Goal: Task Accomplishment & Management: Manage account settings

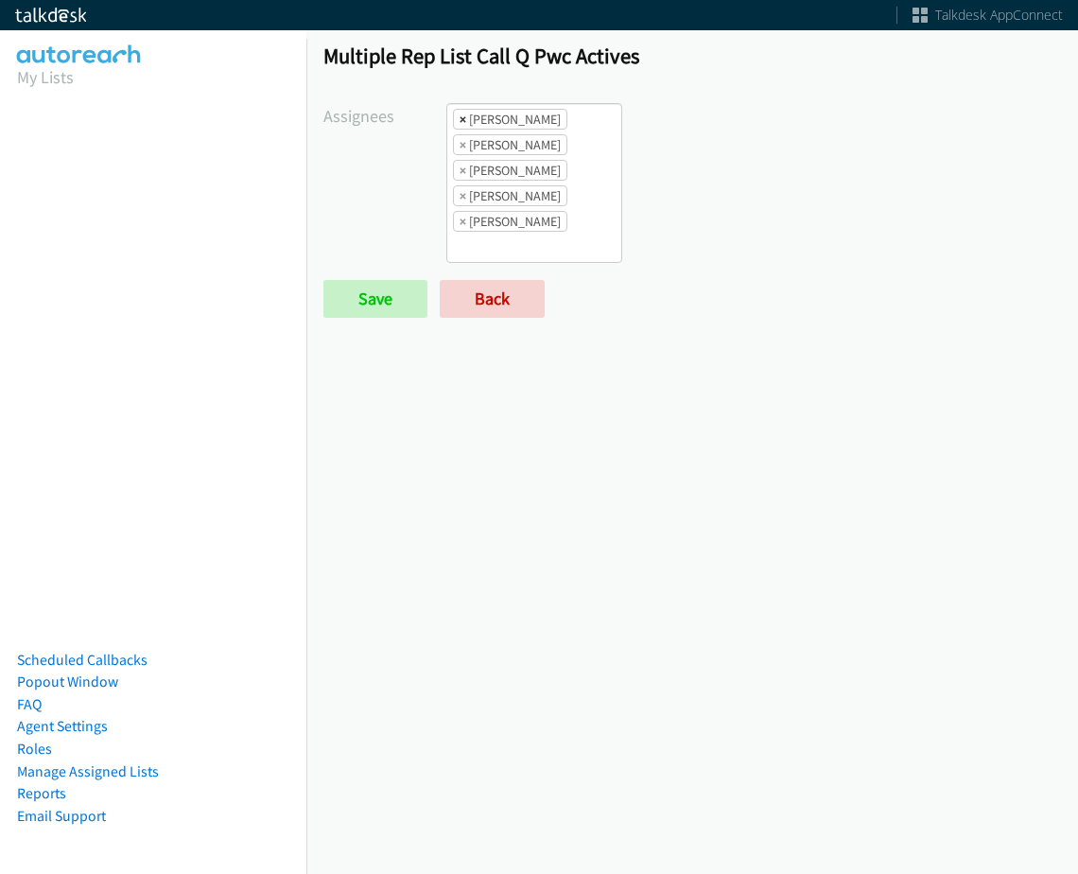
click at [462, 117] on span "×" at bounding box center [463, 119] width 7 height 19
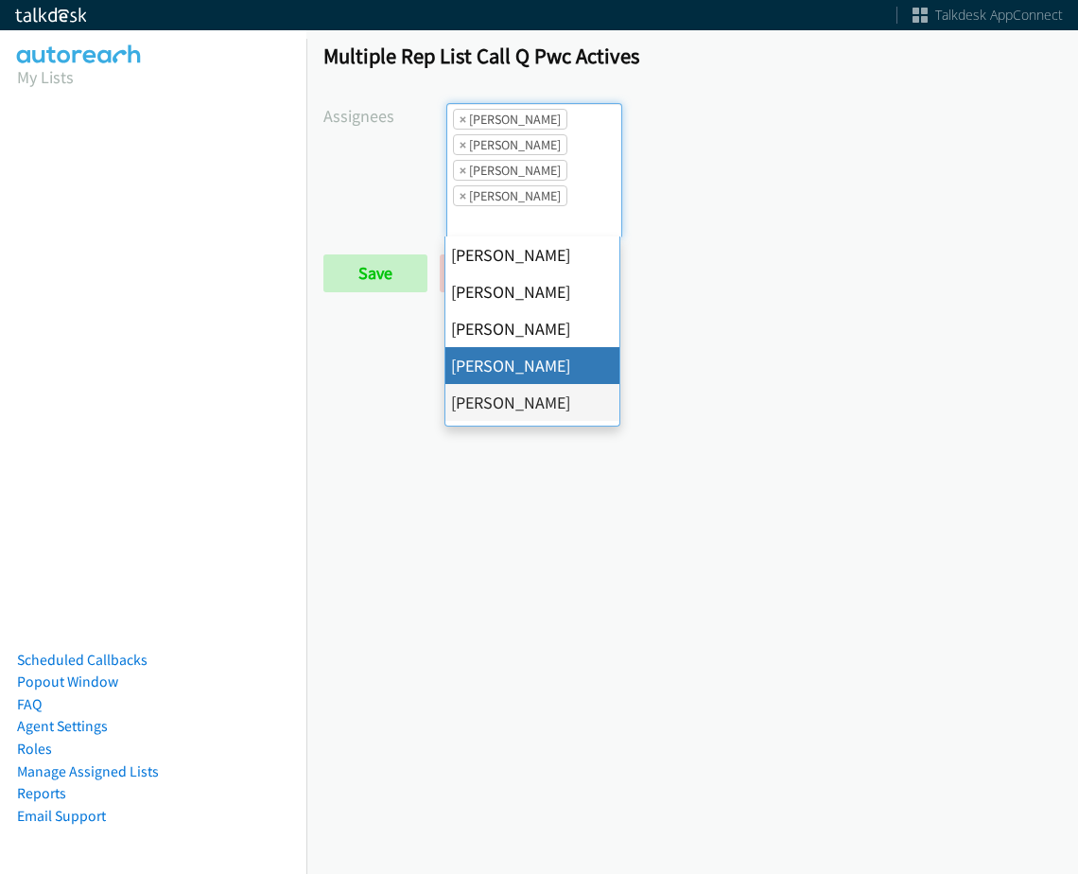
scroll to position [23, 0]
click at [462, 117] on span "×" at bounding box center [463, 119] width 7 height 19
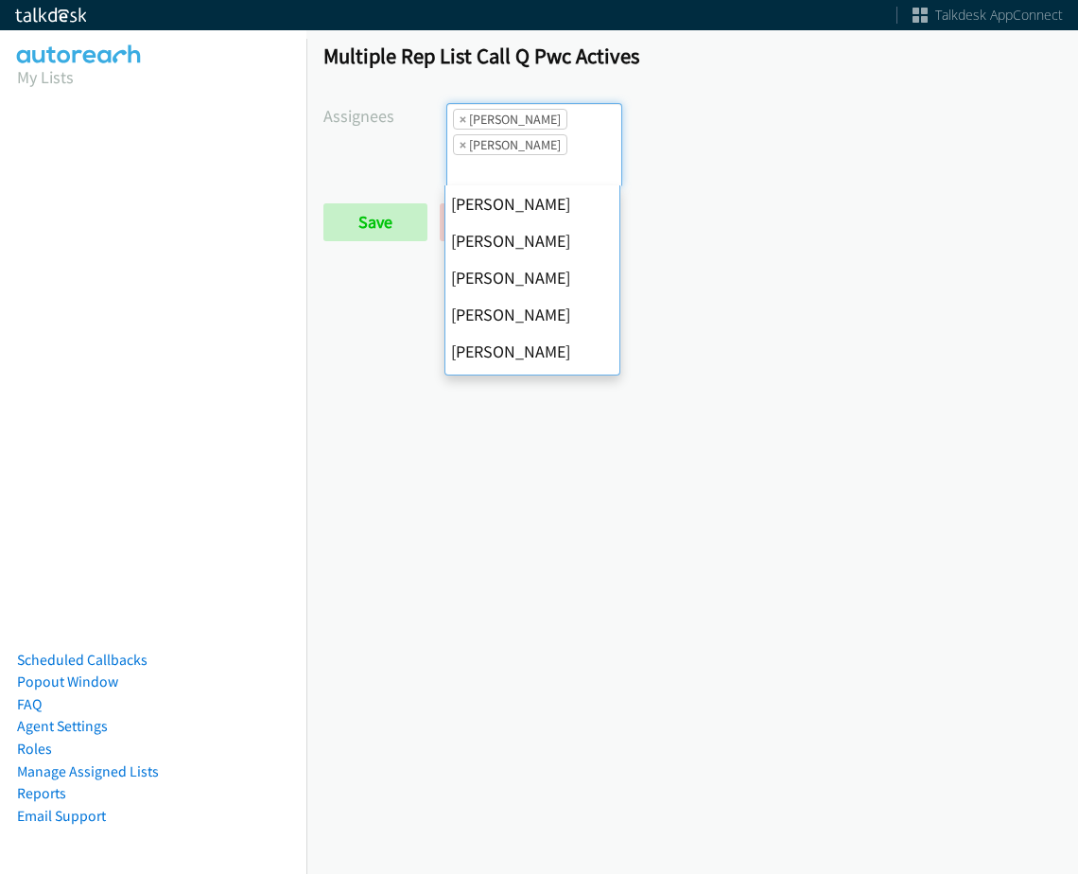
scroll to position [258, 0]
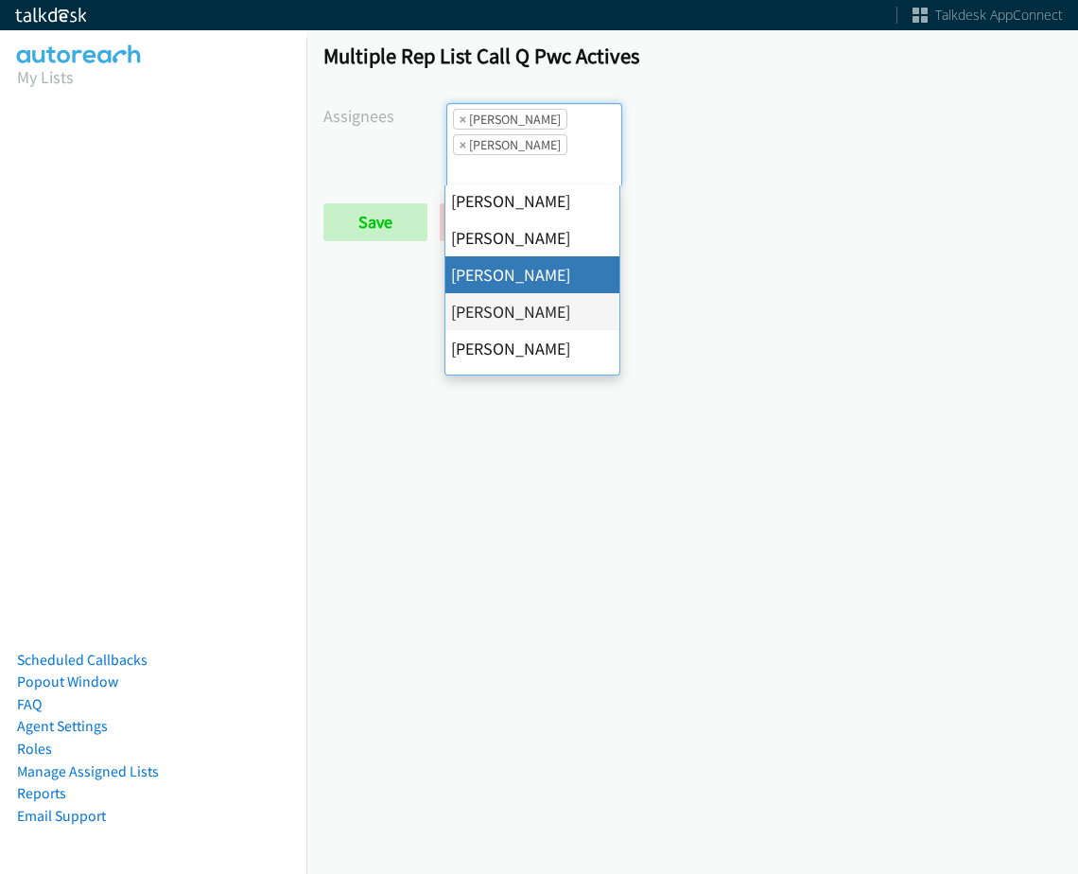
click at [462, 117] on span "×" at bounding box center [463, 119] width 7 height 19
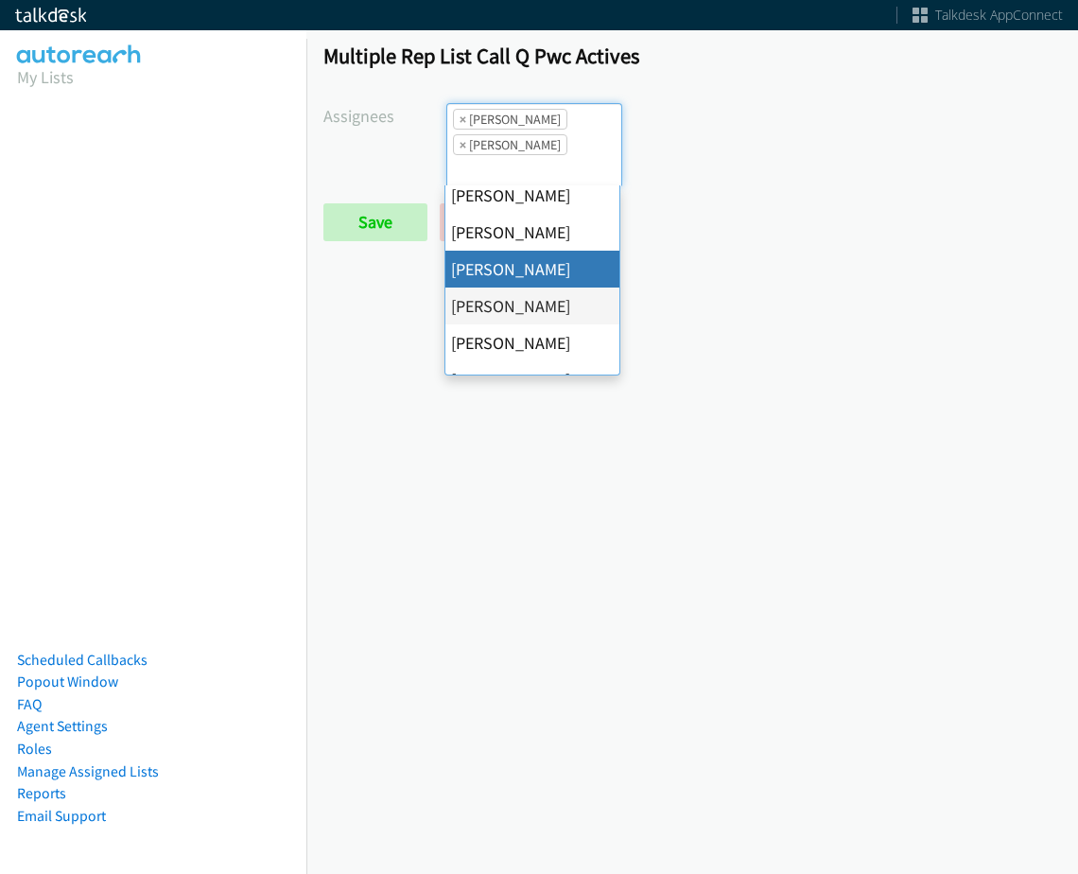
select select "74240000-76d9-4cf3-9953-4c2484ee5015"
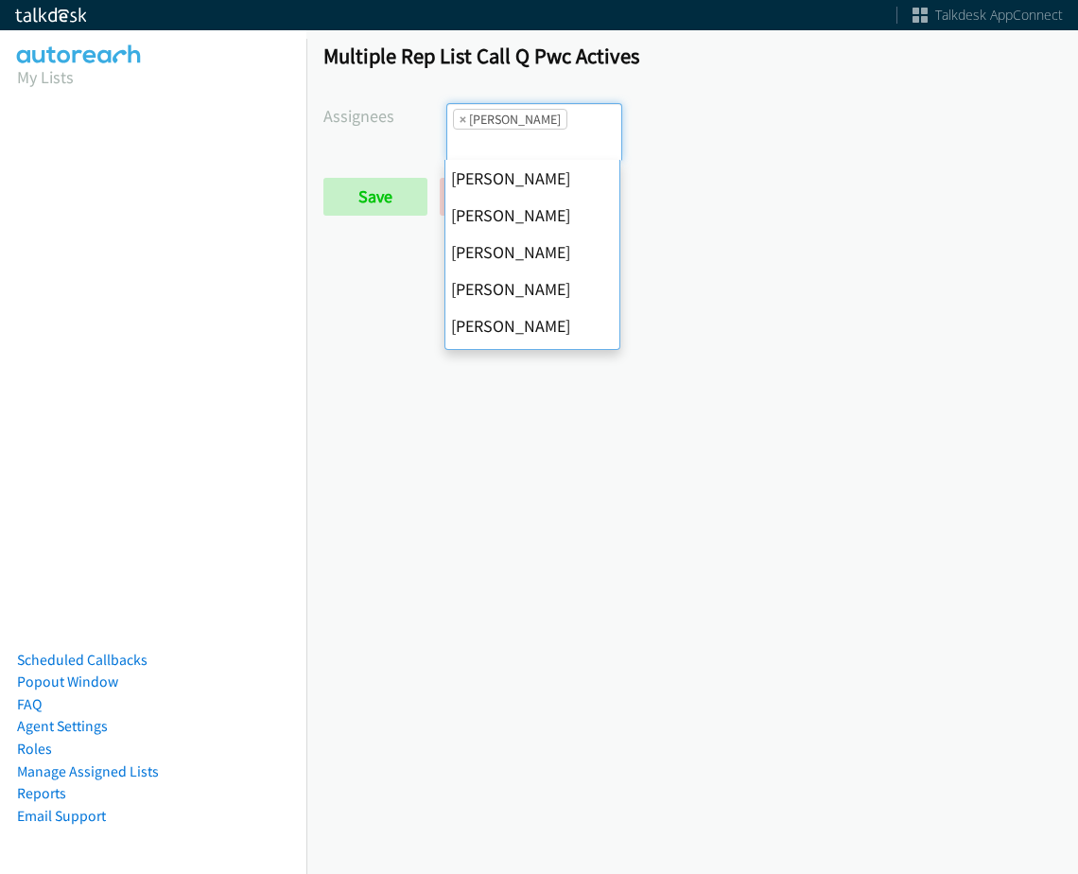
click at [462, 117] on span "×" at bounding box center [463, 119] width 7 height 19
select select
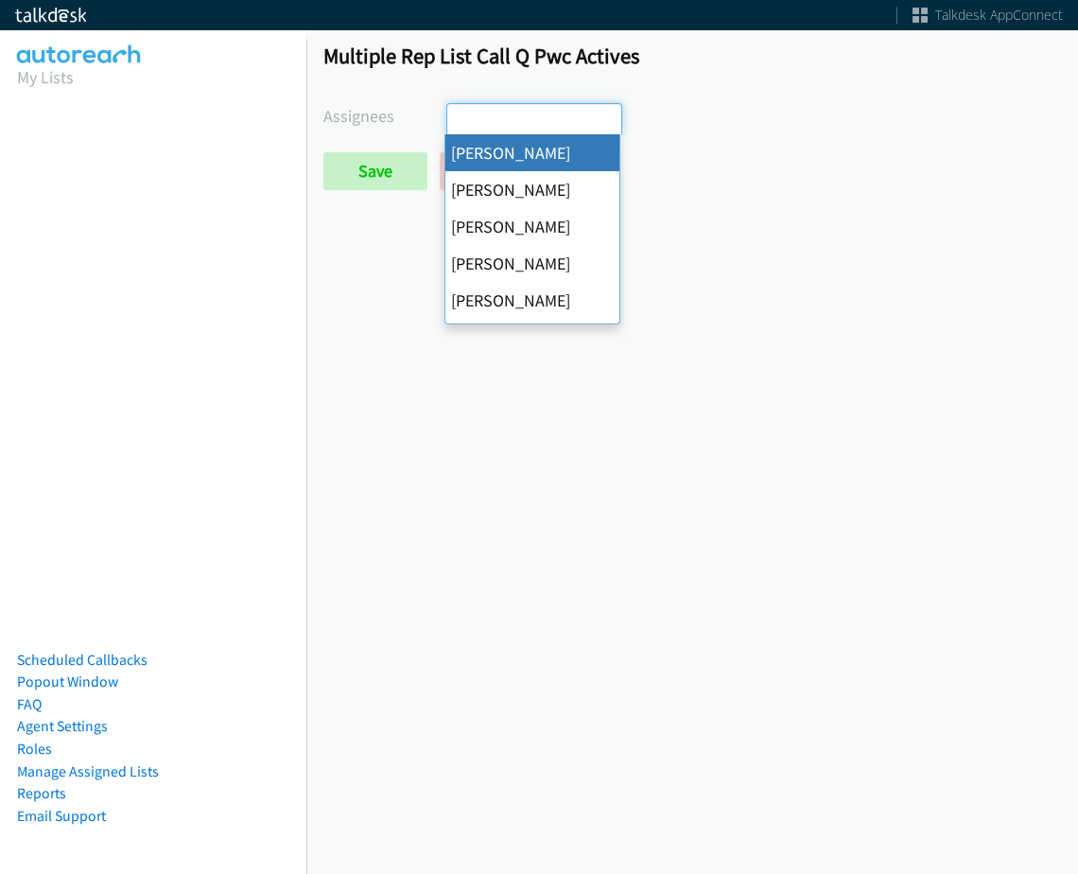
click at [462, 117] on input "search" at bounding box center [480, 119] width 66 height 30
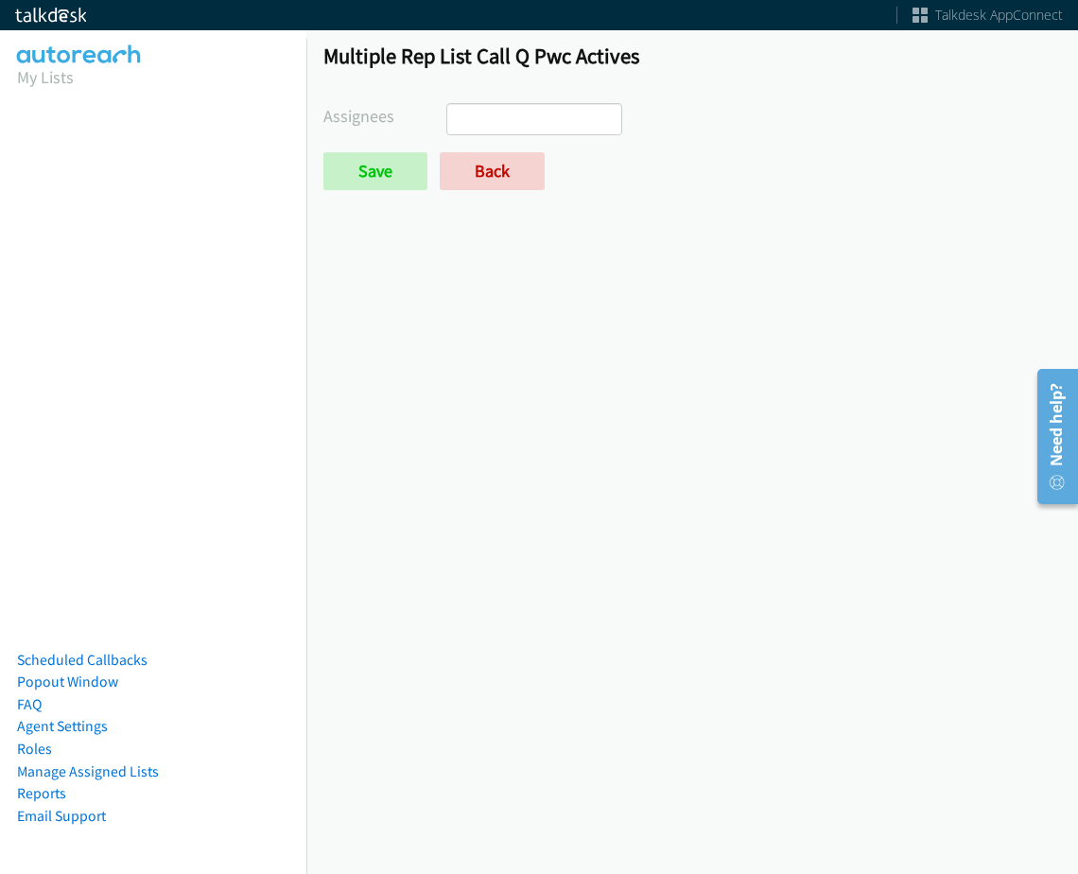
click at [384, 148] on form "Assignees Abigail Odhiambo Alana Ruiz Cathy Shahan Charles Ross Daquaya Johnson…" at bounding box center [693, 146] width 738 height 87
click at [376, 171] on input "Save" at bounding box center [376, 171] width 104 height 38
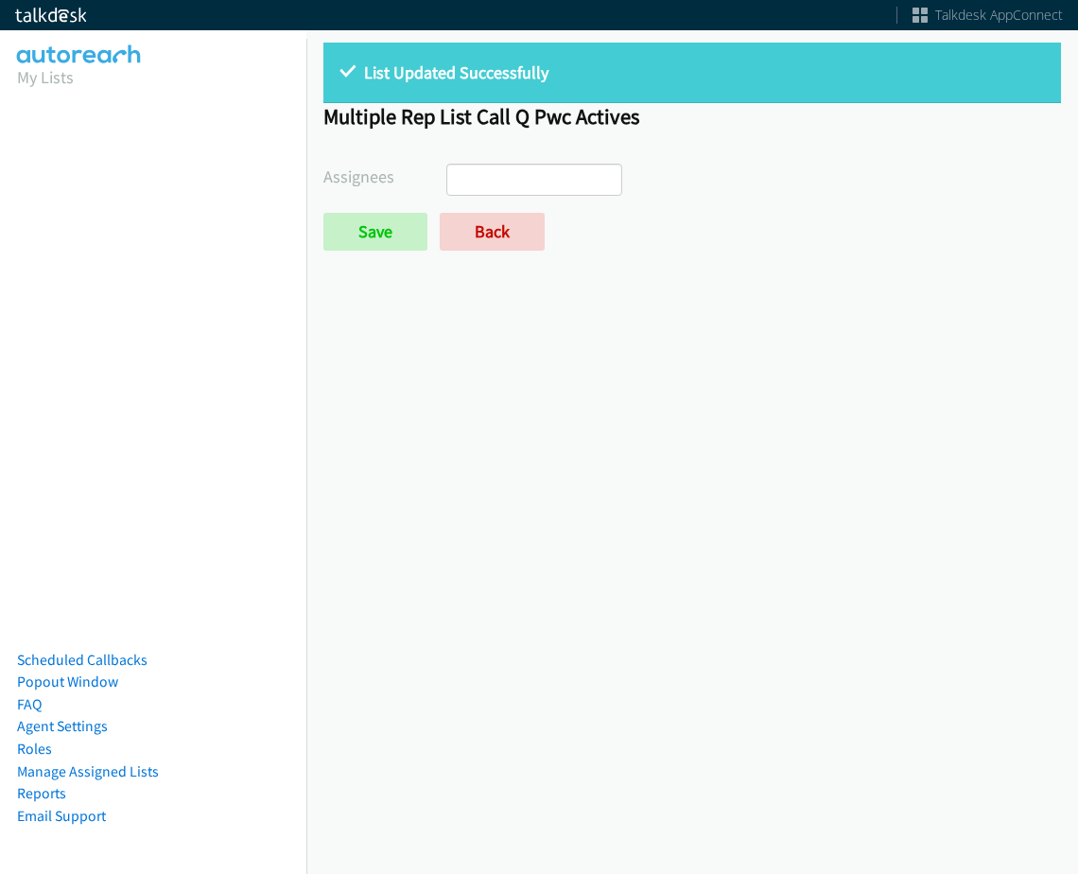
select select
click at [499, 234] on link "Back" at bounding box center [492, 232] width 105 height 38
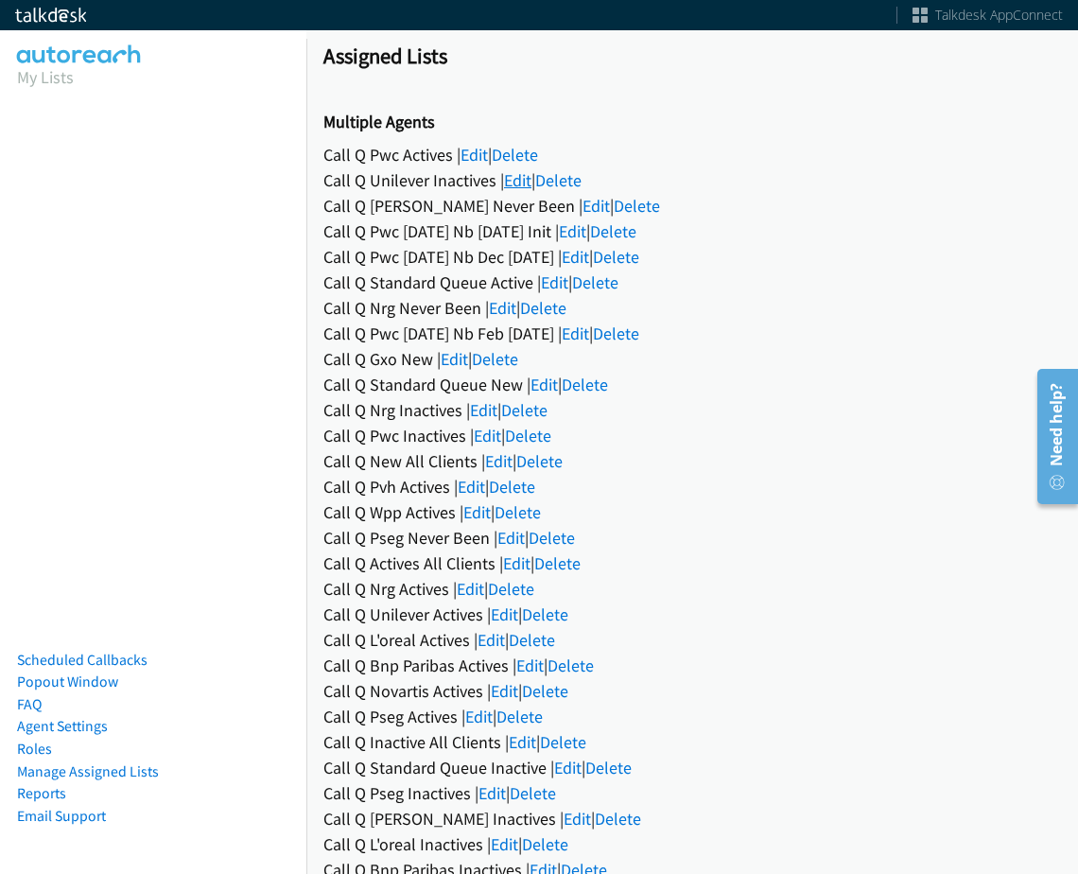
click at [513, 185] on link "Edit" at bounding box center [517, 180] width 27 height 22
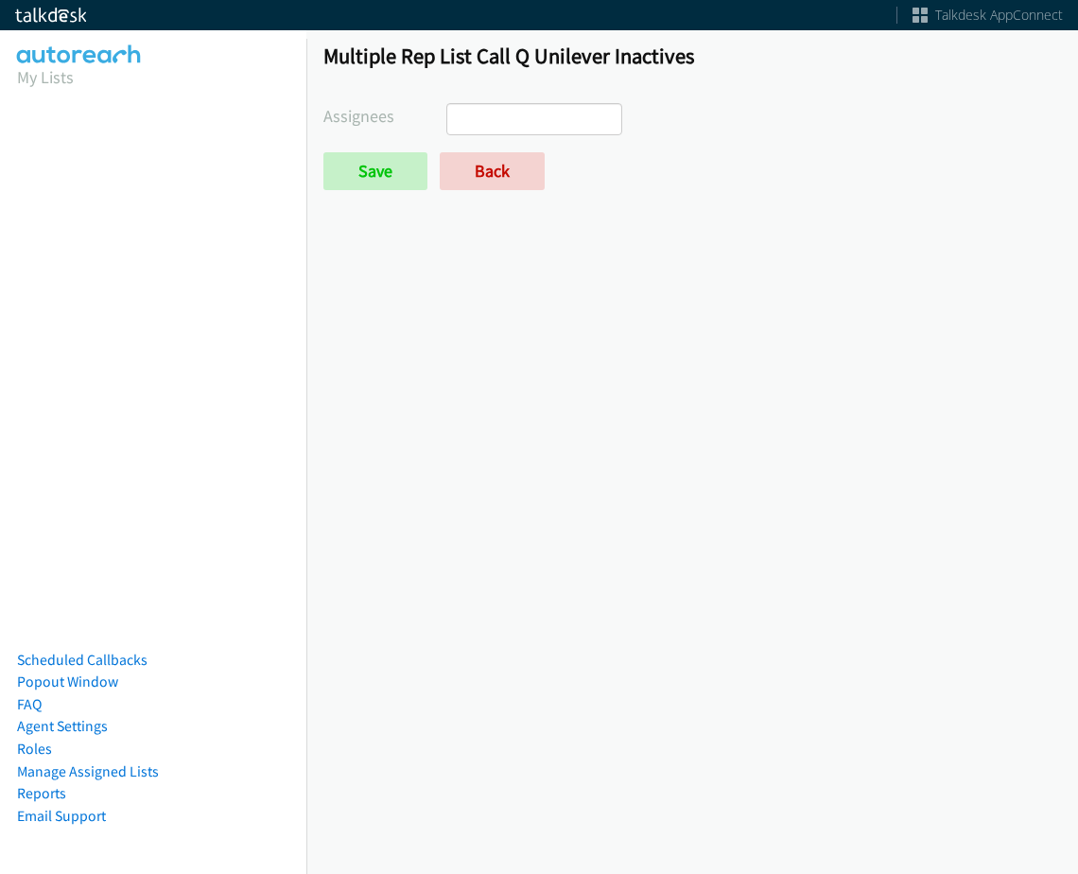
select select
click at [515, 181] on link "Back" at bounding box center [492, 171] width 105 height 38
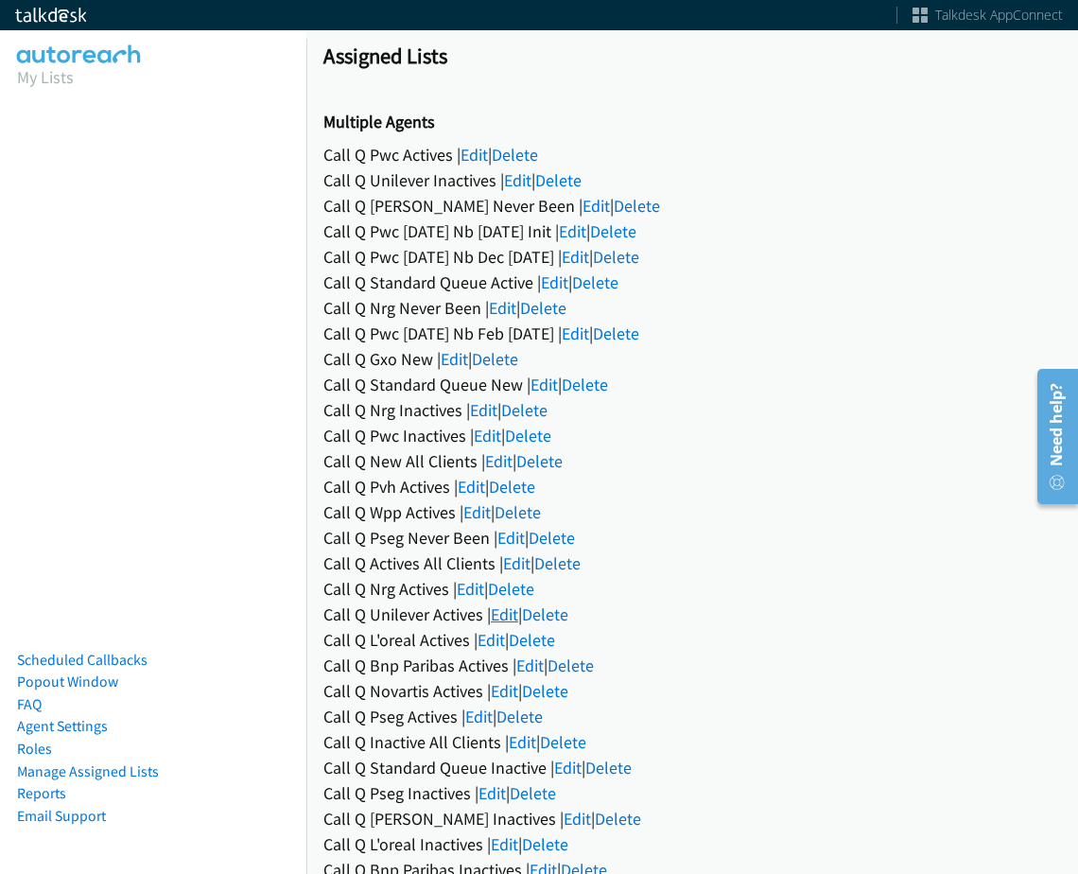
click at [501, 614] on link "Edit" at bounding box center [504, 615] width 27 height 22
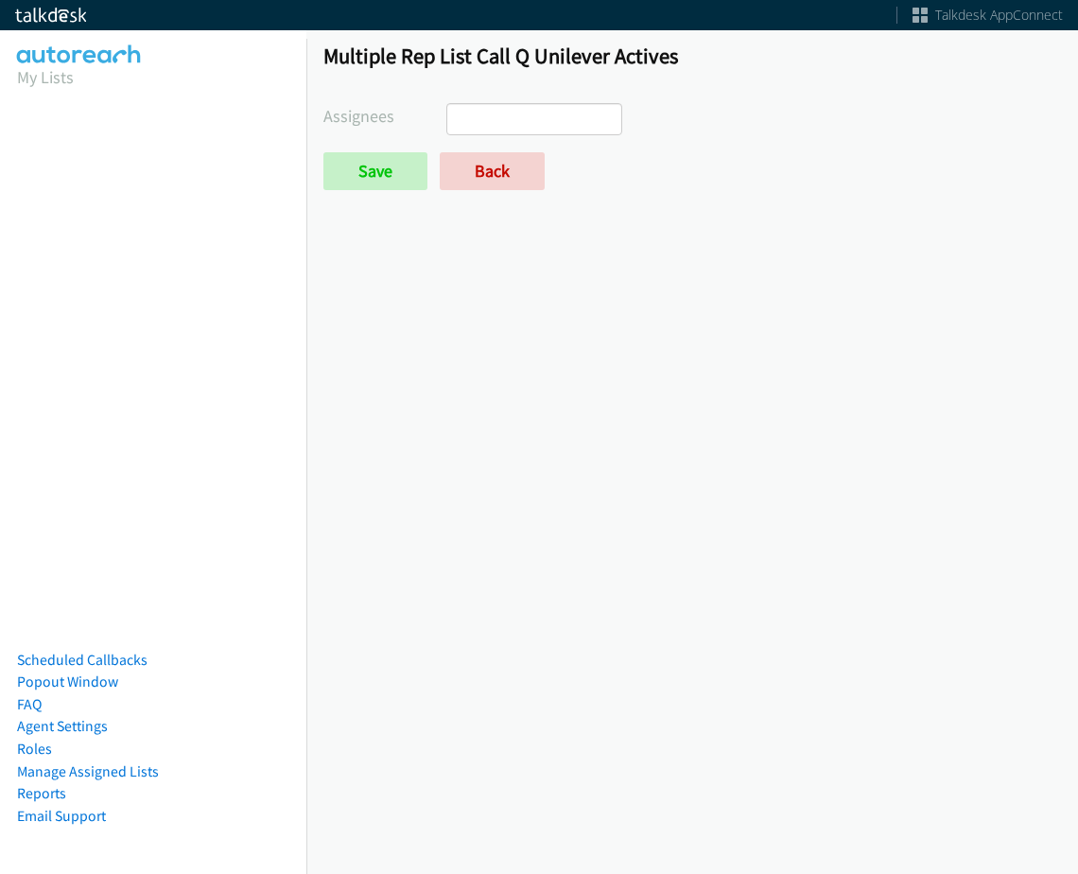
click at [528, 80] on div "Multiple Rep List Call Q Unilever Actives Assignees [PERSON_NAME] [PERSON_NAME]…" at bounding box center [692, 125] width 772 height 199
click at [524, 100] on div "Multiple Rep List Call Q Unilever Actives Assignees [PERSON_NAME] [PERSON_NAME]…" at bounding box center [692, 125] width 772 height 199
click at [521, 120] on ul at bounding box center [534, 119] width 174 height 30
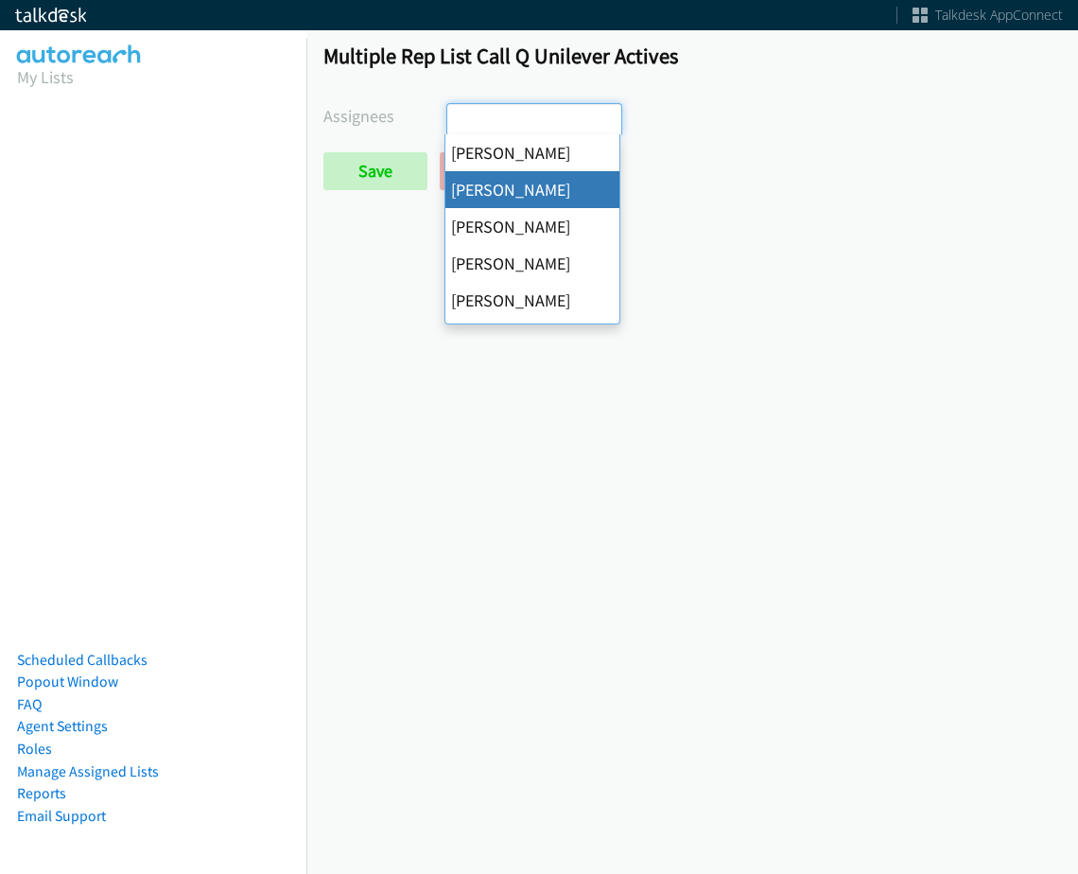
select select "05d74157-9386-4beb-b15d-36aa9c6f71bc"
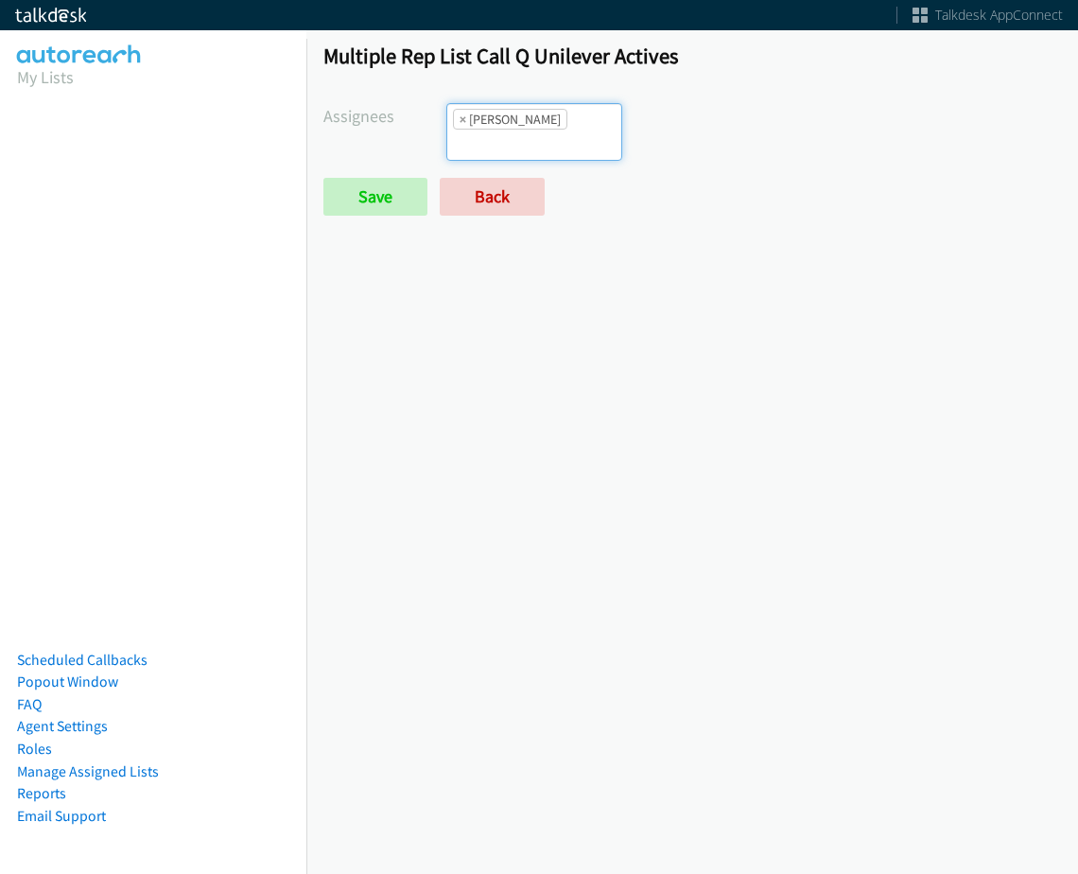
scroll to position [23, 0]
click at [514, 130] on input "search" at bounding box center [480, 145] width 66 height 30
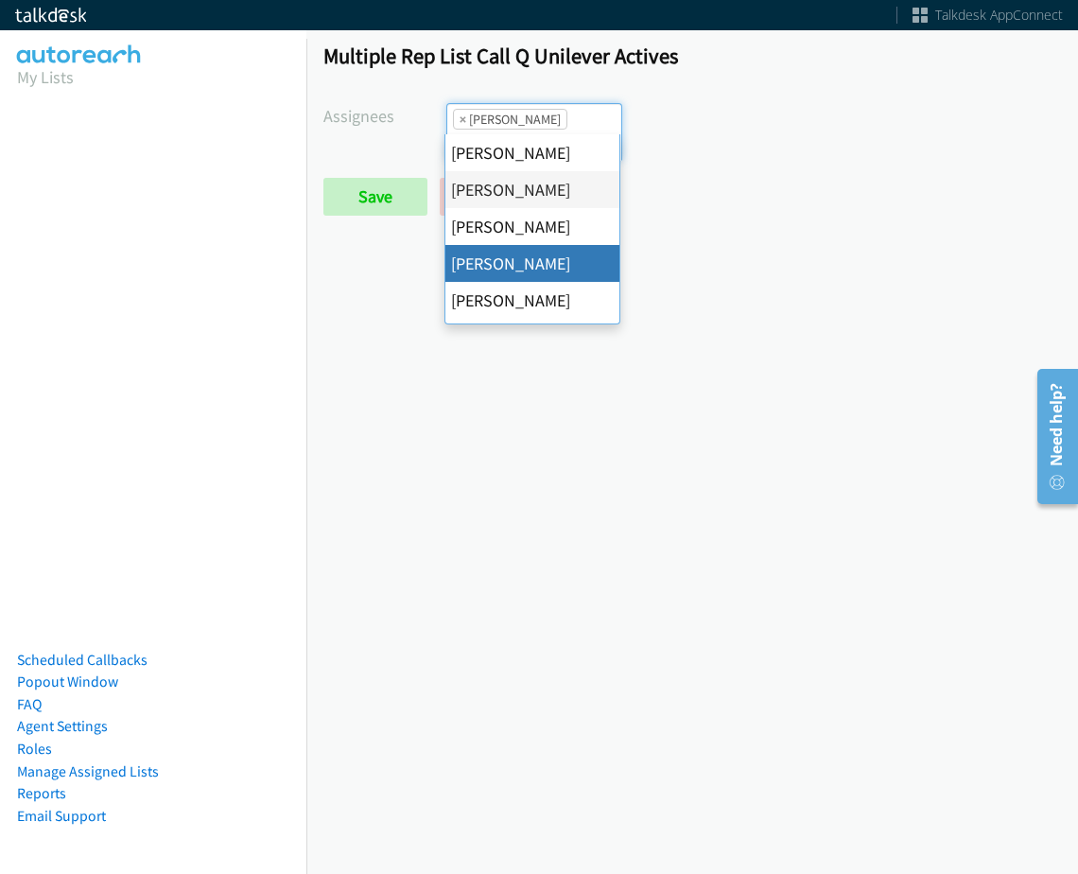
drag, startPoint x: 551, startPoint y: 251, endPoint x: 566, endPoint y: 193, distance: 59.7
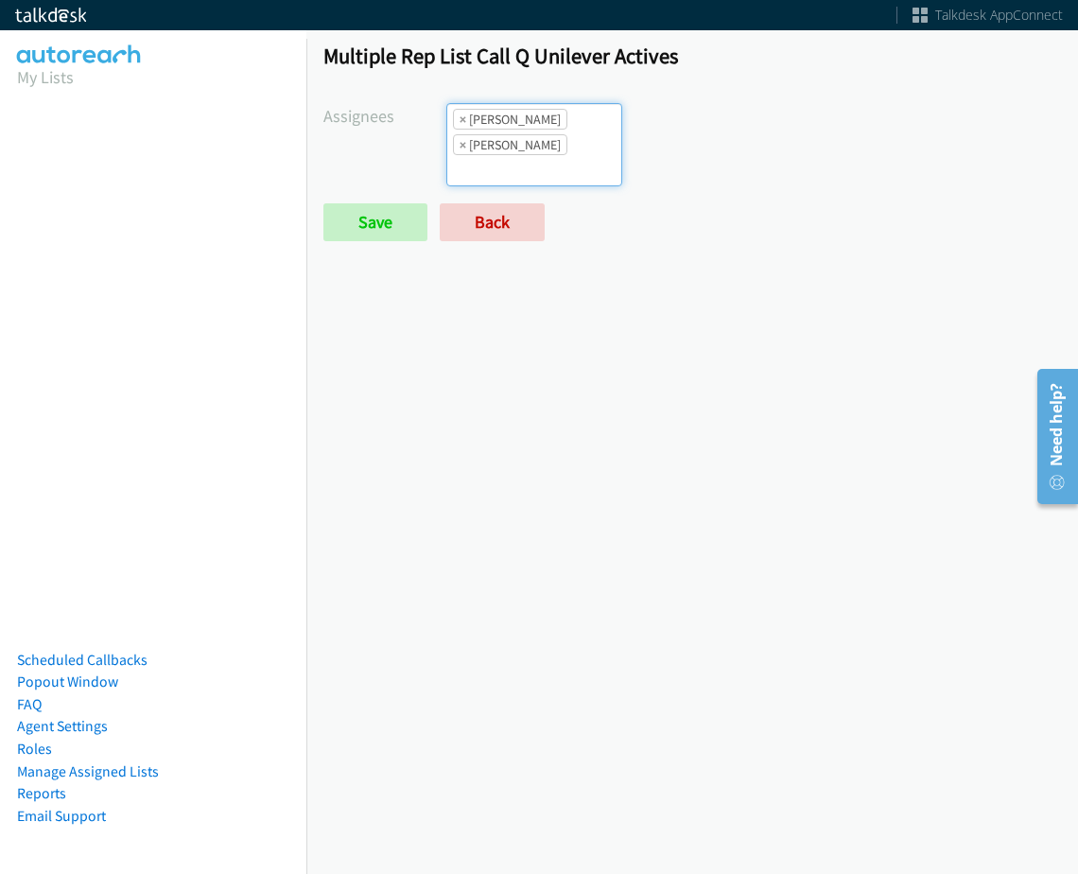
click at [514, 155] on input "search" at bounding box center [480, 170] width 66 height 30
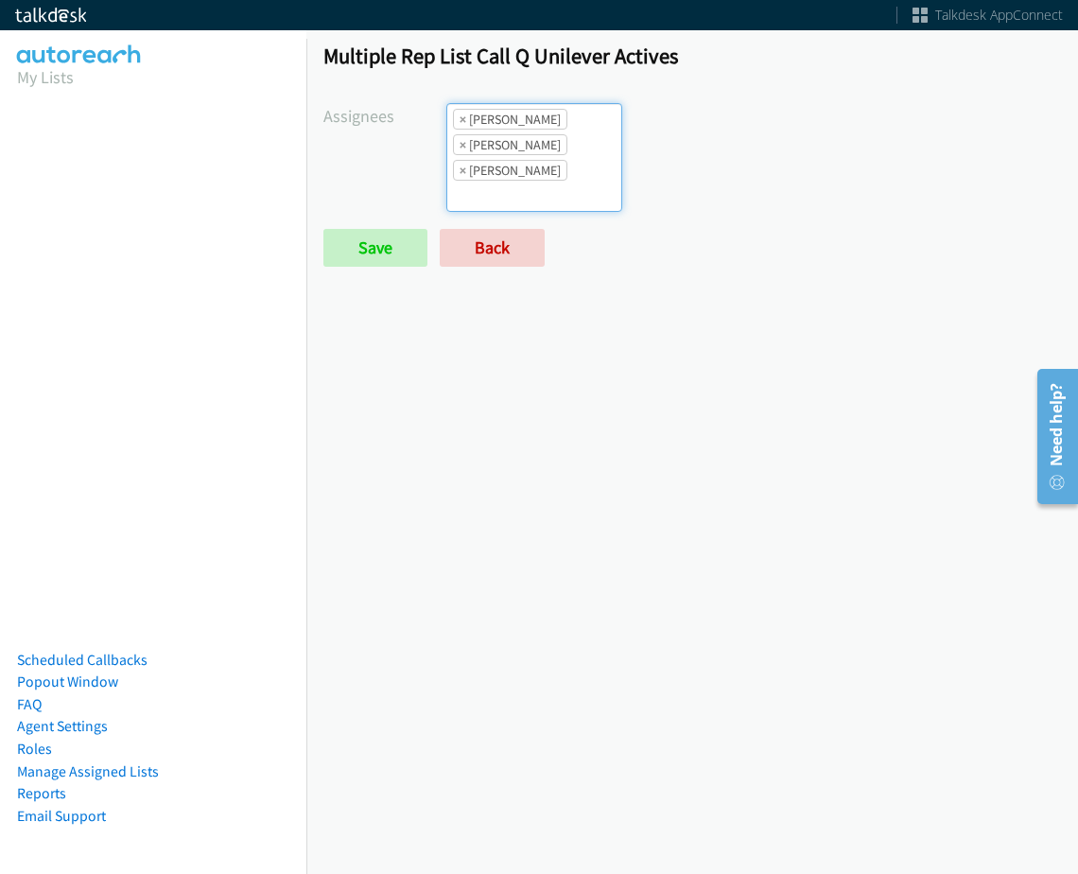
click at [580, 100] on div "Multiple Rep List Call Q Unilever Actives Assignees Abigail Odhiambo Alana Ruiz…" at bounding box center [692, 163] width 772 height 275
click at [579, 140] on ul "× Alana Ruiz × Charles Ross × Daquaya Johnson" at bounding box center [534, 157] width 174 height 107
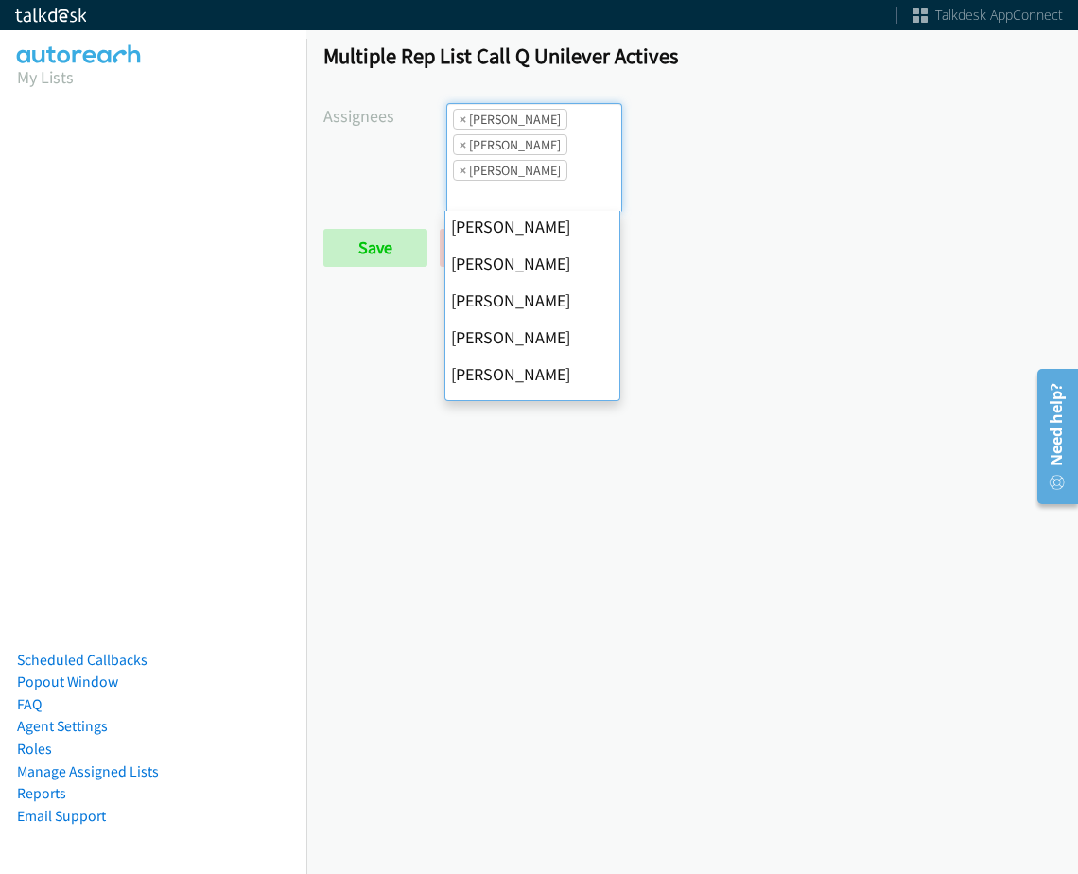
scroll to position [189, 0]
drag, startPoint x: 547, startPoint y: 330, endPoint x: 559, endPoint y: 229, distance: 102.0
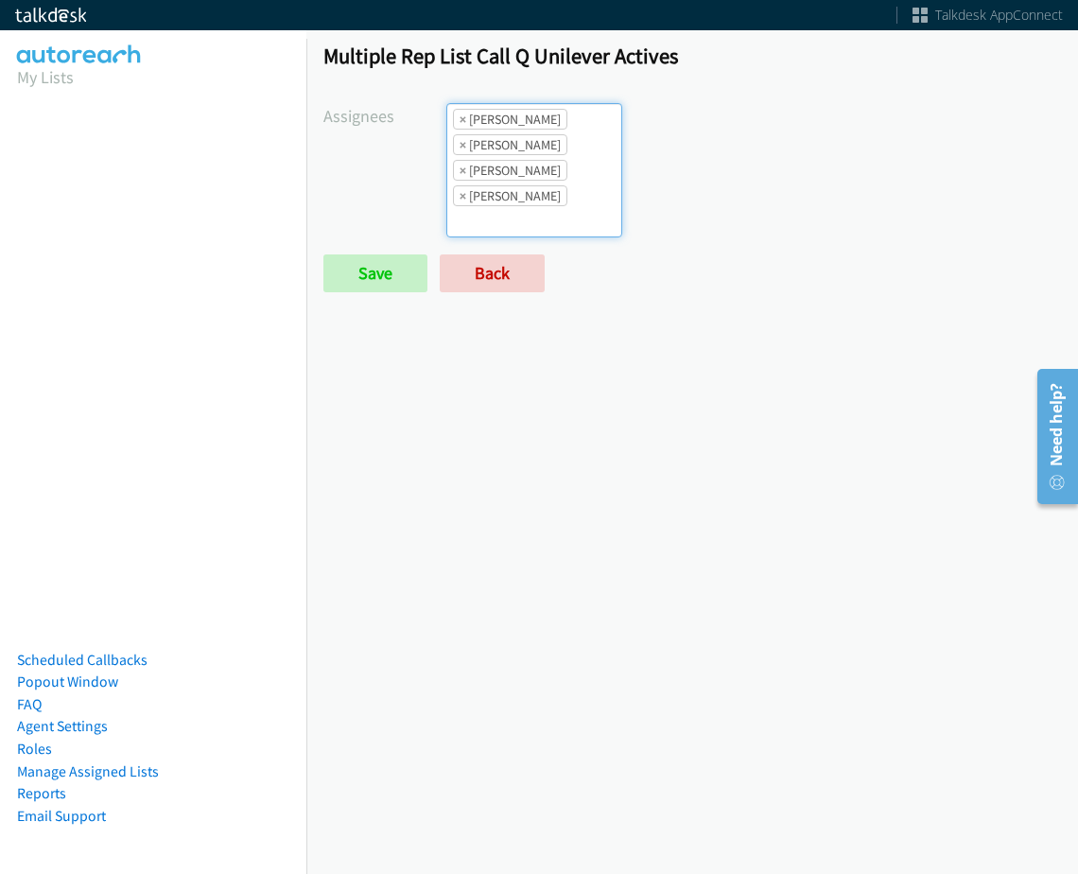
click at [559, 176] on li "× Daquaya Johnson" at bounding box center [510, 170] width 114 height 21
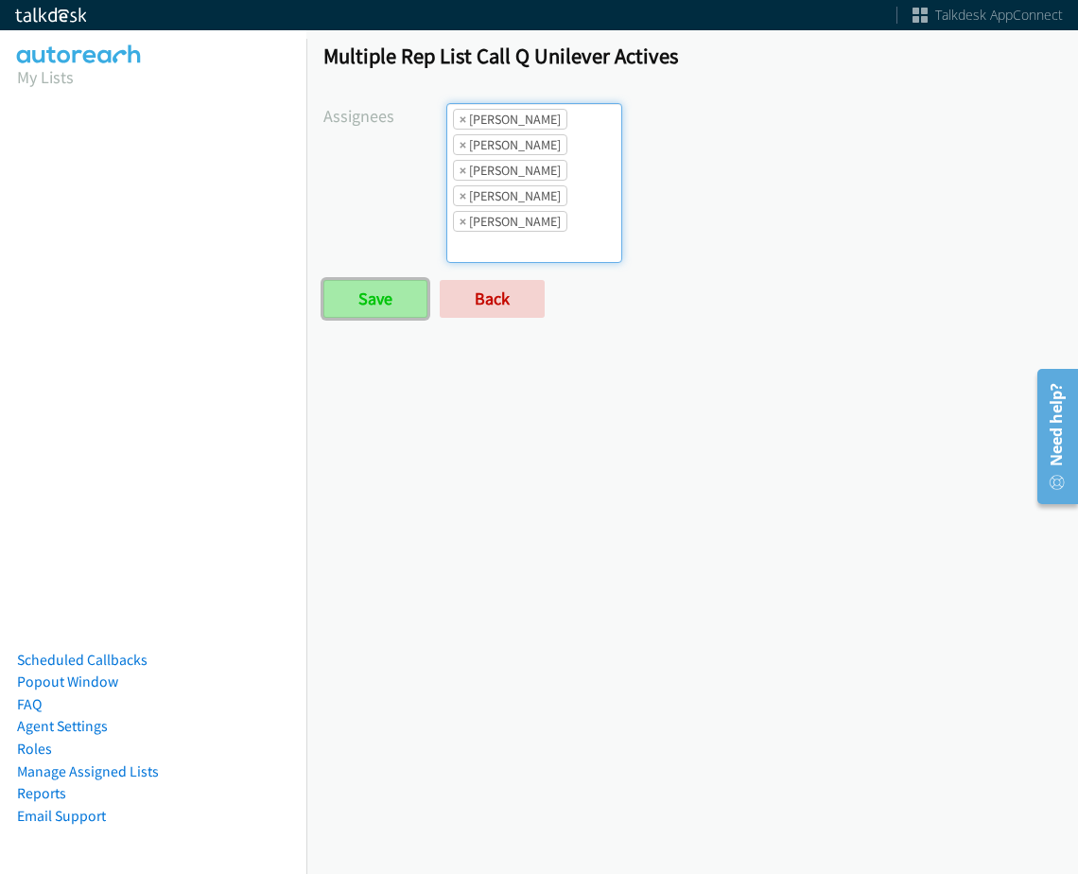
click at [412, 301] on input "Save" at bounding box center [376, 299] width 104 height 38
